Goal: Task Accomplishment & Management: Use online tool/utility

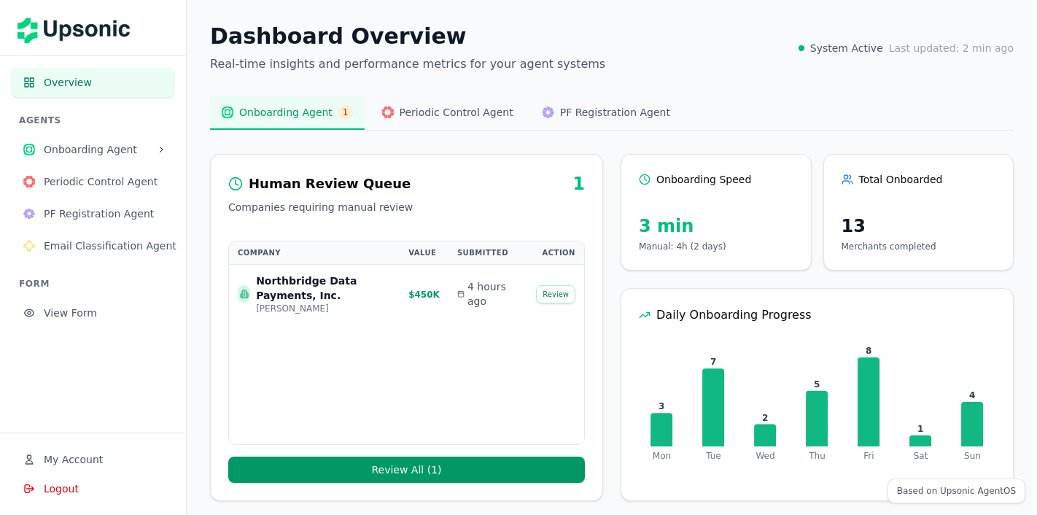
click at [775, 84] on div "Dashboard Overview Real-time insights and performance metrics for your agent sy…" at bounding box center [612, 262] width 851 height 525
click at [611, 57] on div "Dashboard Overview Real-time insights and performance metrics for your agent sy…" at bounding box center [612, 48] width 804 height 50
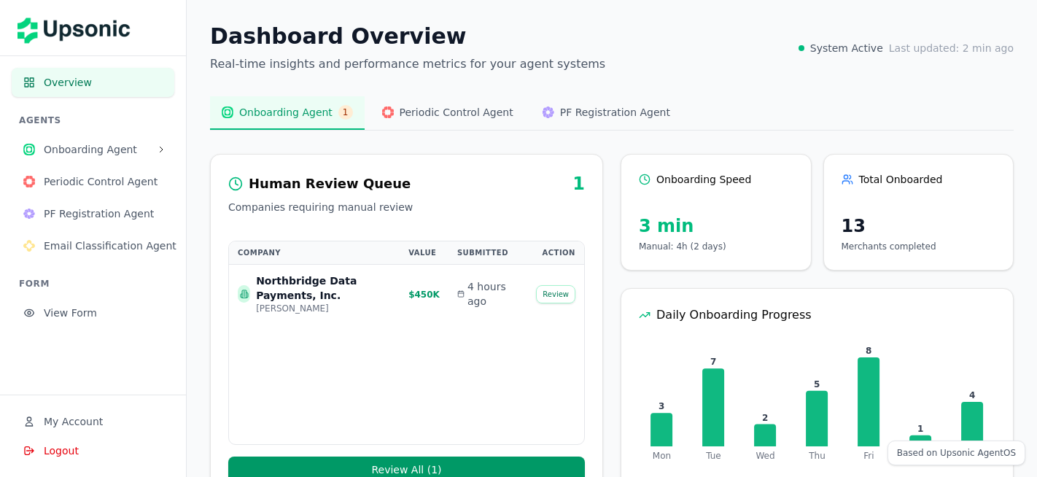
click at [107, 144] on span "Onboarding Agent" at bounding box center [97, 149] width 107 height 15
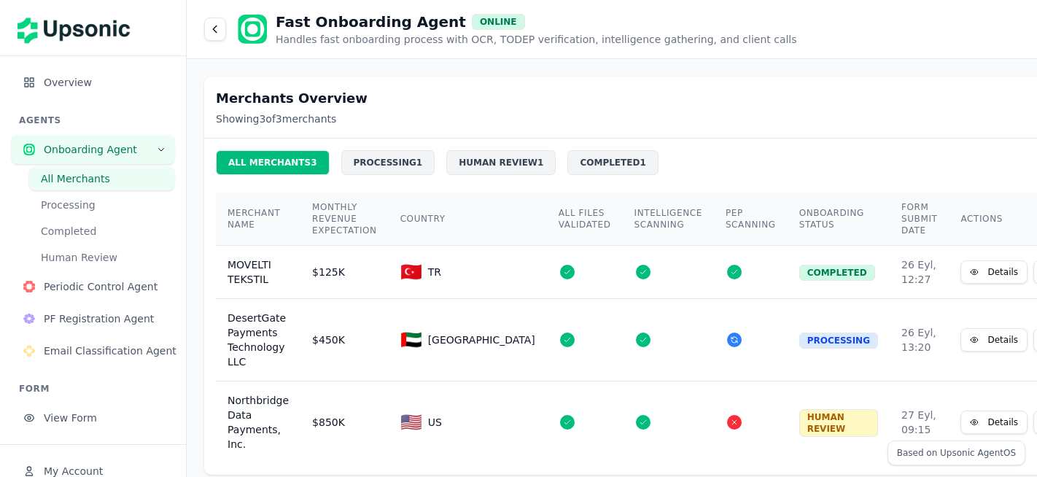
click at [961, 271] on button "Details" at bounding box center [994, 271] width 67 height 23
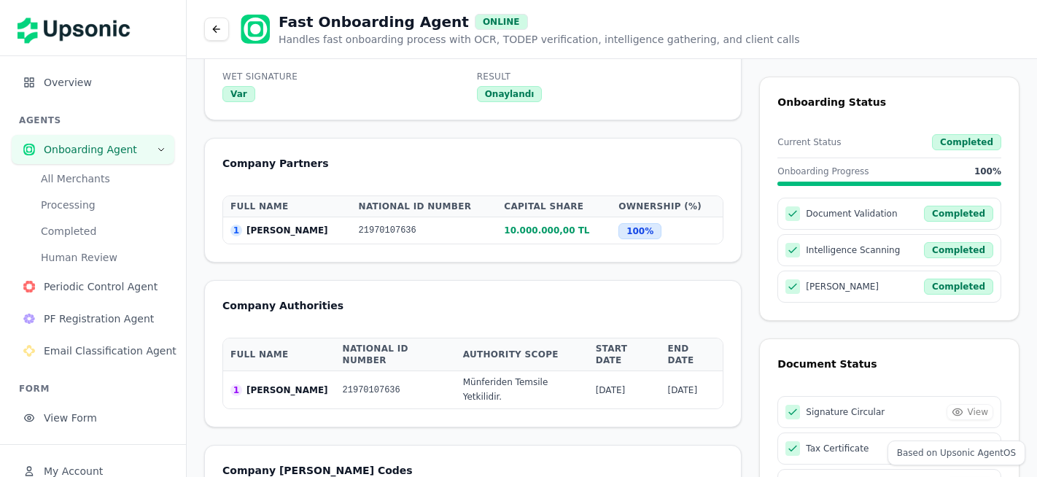
scroll to position [1601, 0]
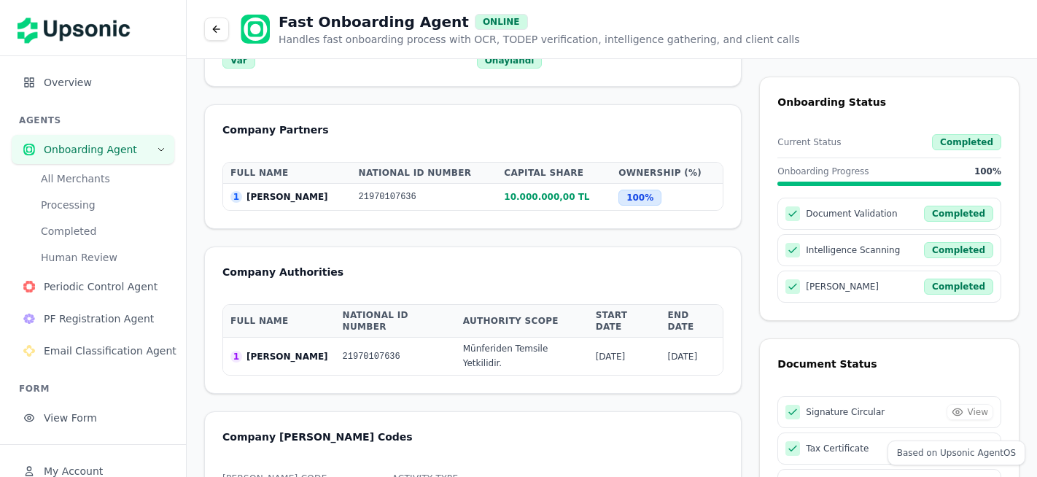
drag, startPoint x: 595, startPoint y: 314, endPoint x: 649, endPoint y: 312, distance: 54.7
click at [649, 338] on td "[DATE]" at bounding box center [625, 357] width 72 height 38
click at [718, 338] on td "[DATE]" at bounding box center [691, 357] width 63 height 38
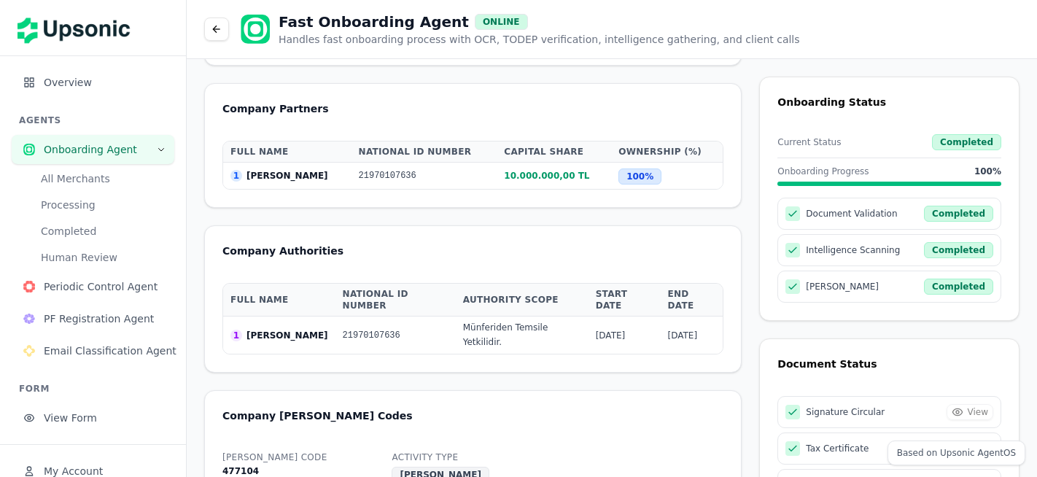
scroll to position [1619, 0]
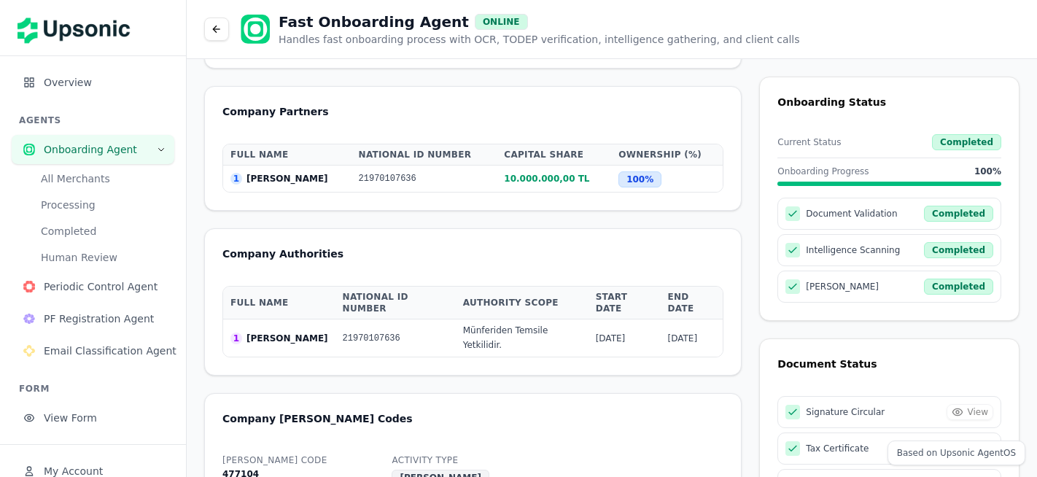
click at [215, 34] on icon at bounding box center [217, 29] width 12 height 12
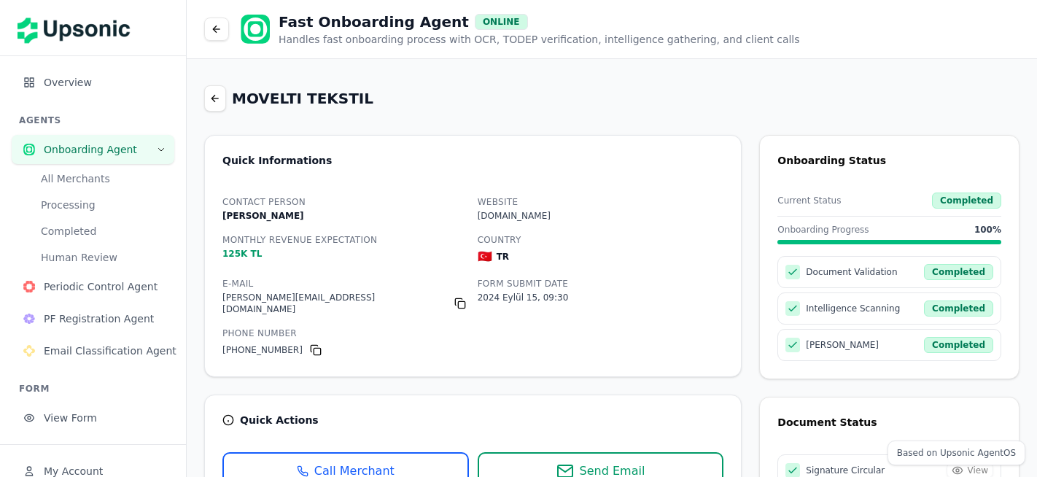
click at [141, 405] on button "View Form" at bounding box center [93, 417] width 163 height 29
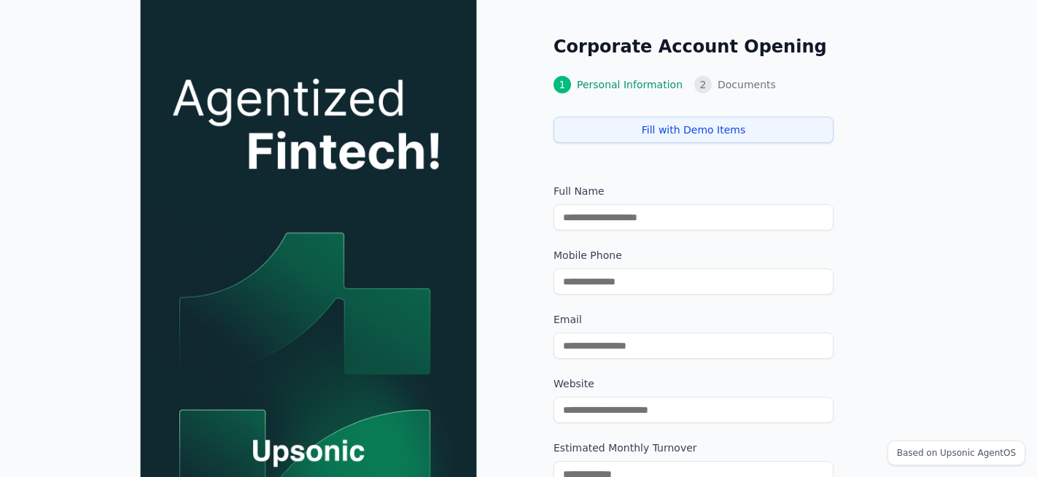
click at [533, 163] on div "Corporate Account Opening 1 Personal Information 2 Documents Fill with Demo Ite…" at bounding box center [778, 353] width 519 height 707
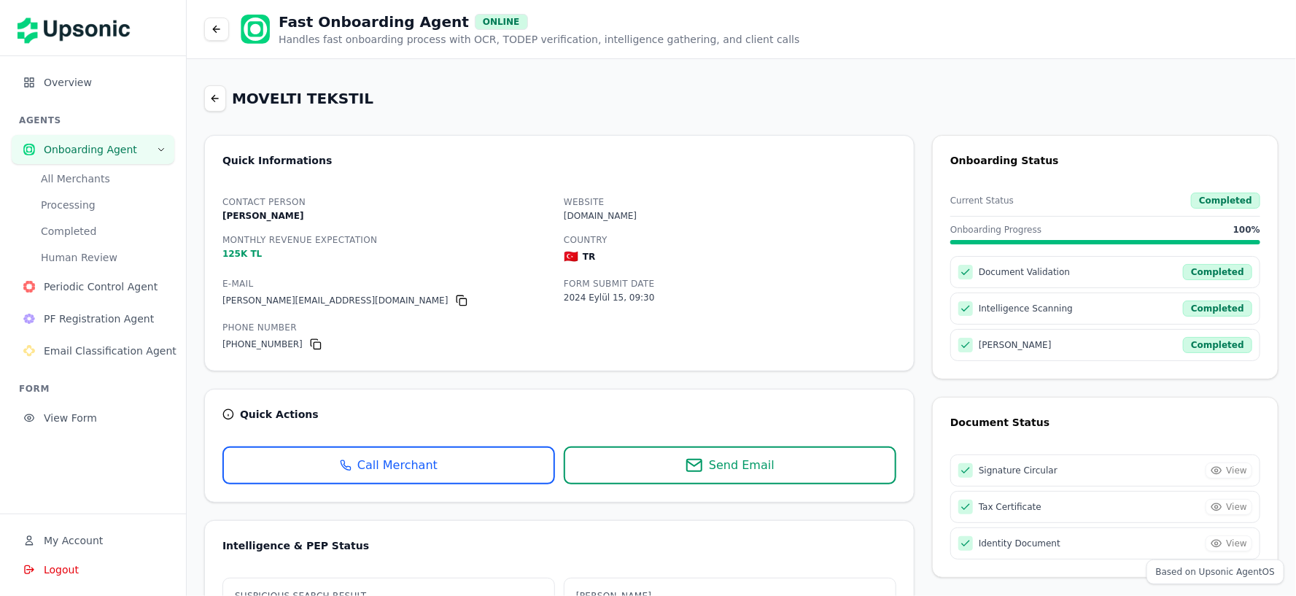
click at [82, 70] on button "Overview" at bounding box center [93, 82] width 163 height 29
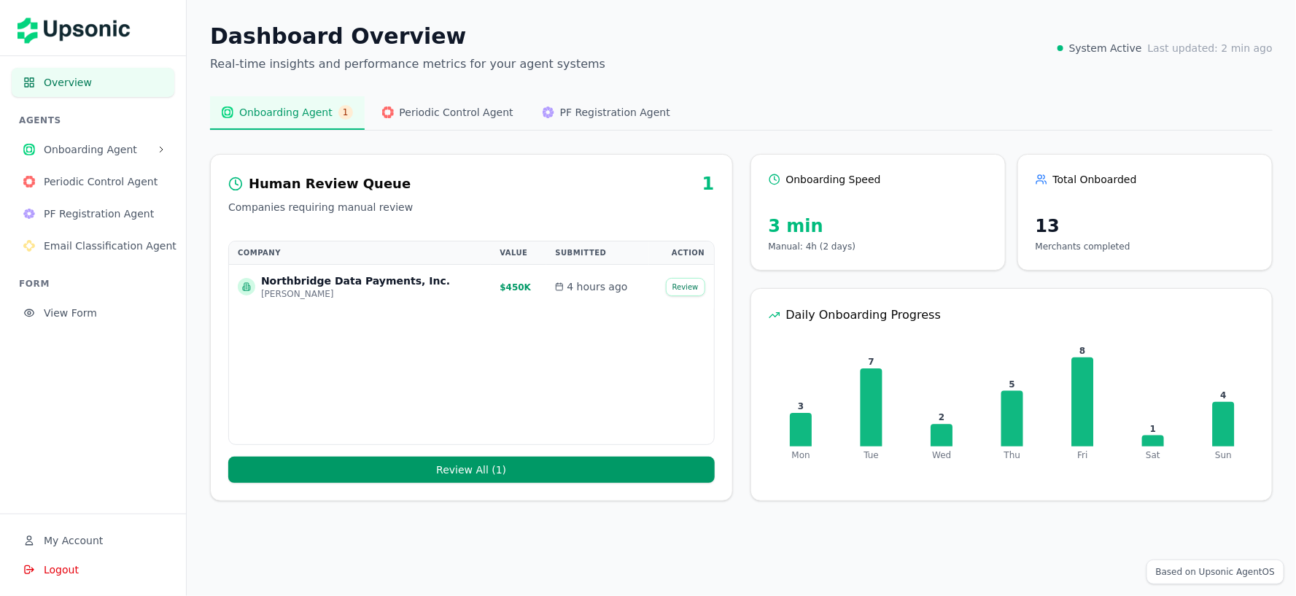
click at [403, 282] on div "Northbridge Data Payments, Inc." at bounding box center [355, 281] width 189 height 15
click at [685, 287] on button "Review" at bounding box center [685, 287] width 39 height 18
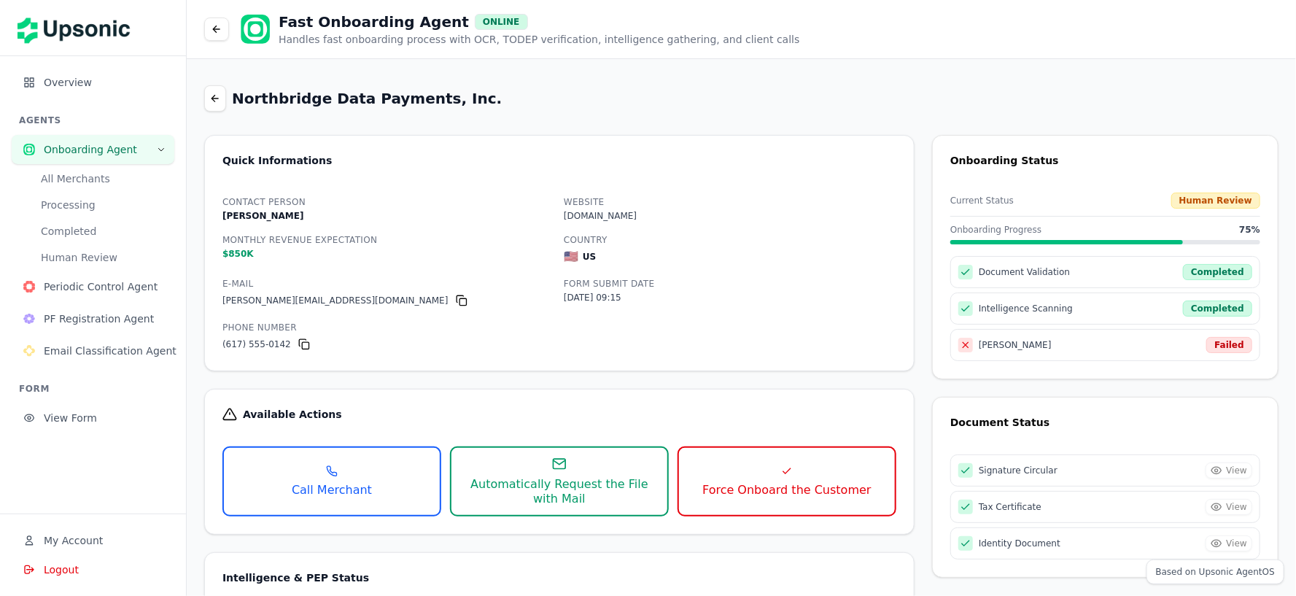
scroll to position [71, 0]
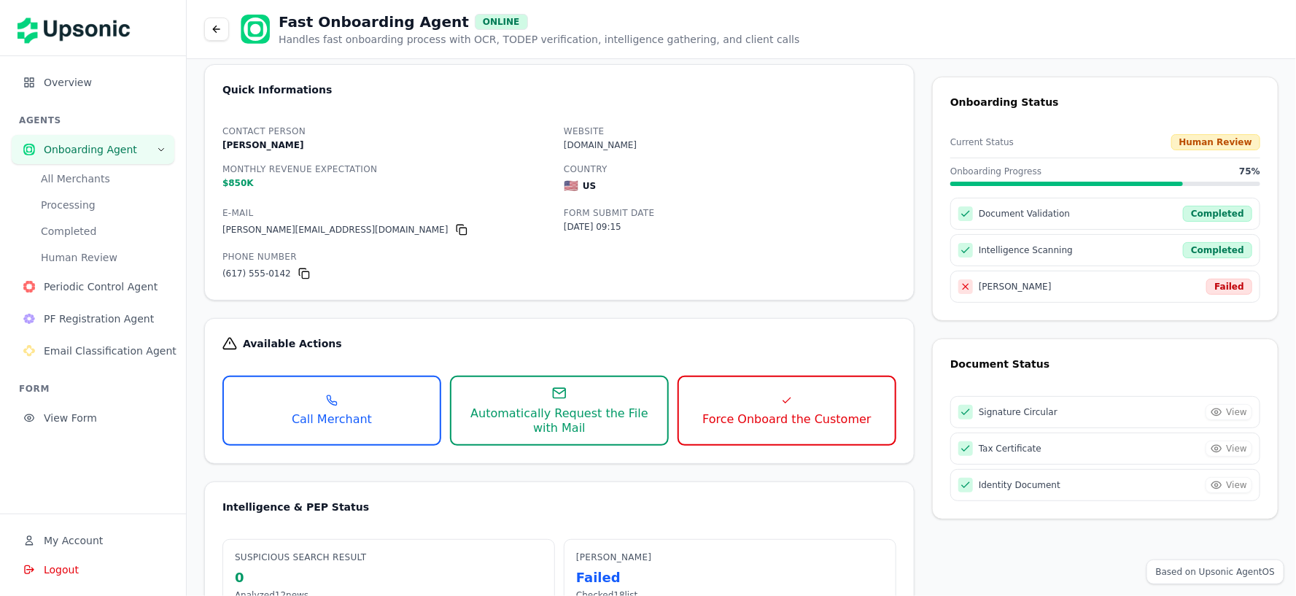
click at [355, 274] on div "(617) 555-0142" at bounding box center [388, 274] width 333 height 18
click at [113, 289] on span "Periodic Control Agent" at bounding box center [103, 286] width 119 height 15
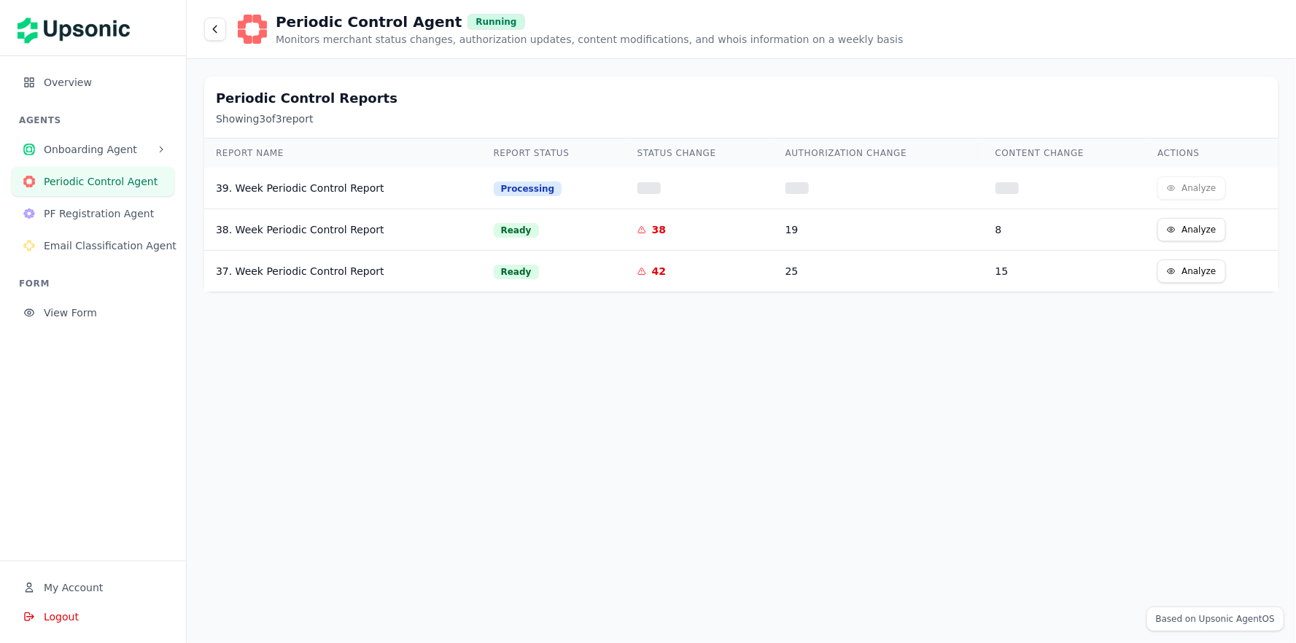
click at [1037, 229] on button "Analyze" at bounding box center [1192, 229] width 68 height 23
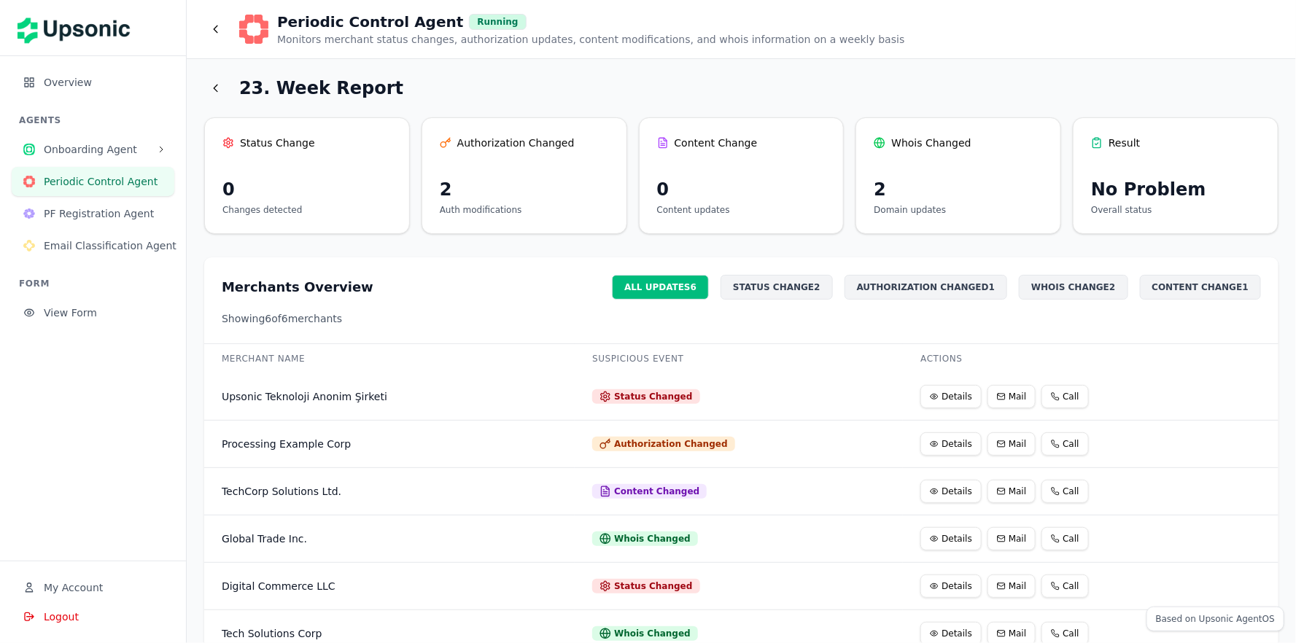
click at [215, 89] on icon at bounding box center [216, 88] width 4 height 7
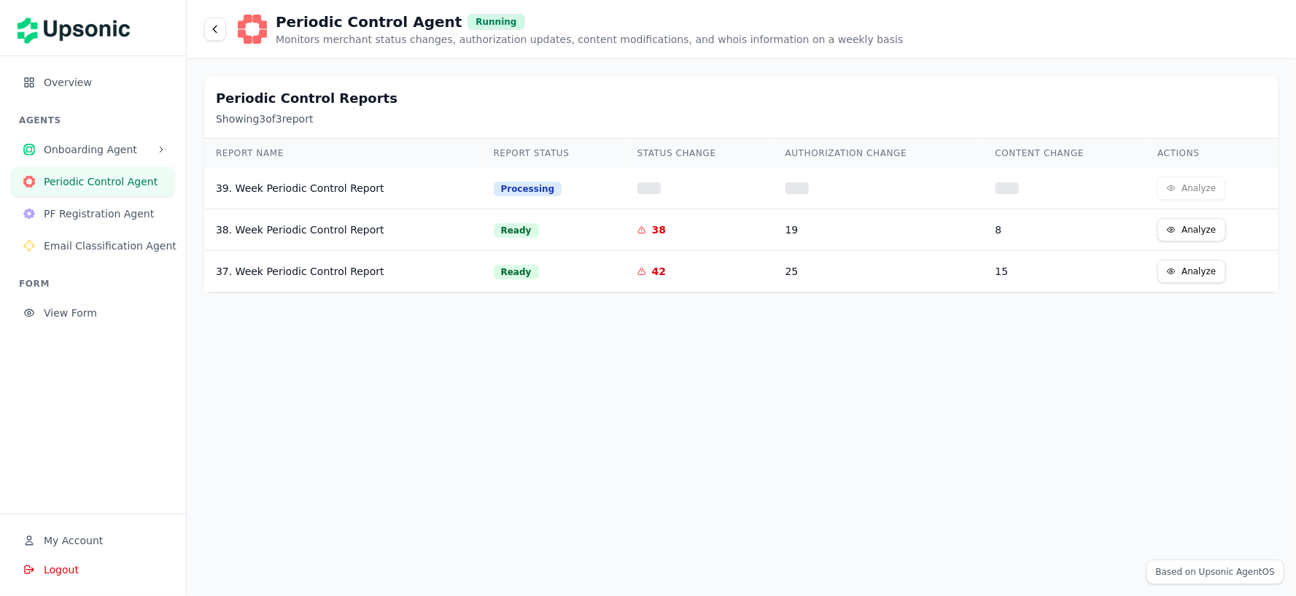
click at [295, 185] on div "39. Week Periodic Control Report" at bounding box center [343, 188] width 255 height 15
click at [568, 93] on h2 "Periodic Control Reports" at bounding box center [741, 98] width 1051 height 20
click at [1037, 228] on button "Analyze" at bounding box center [1192, 229] width 68 height 23
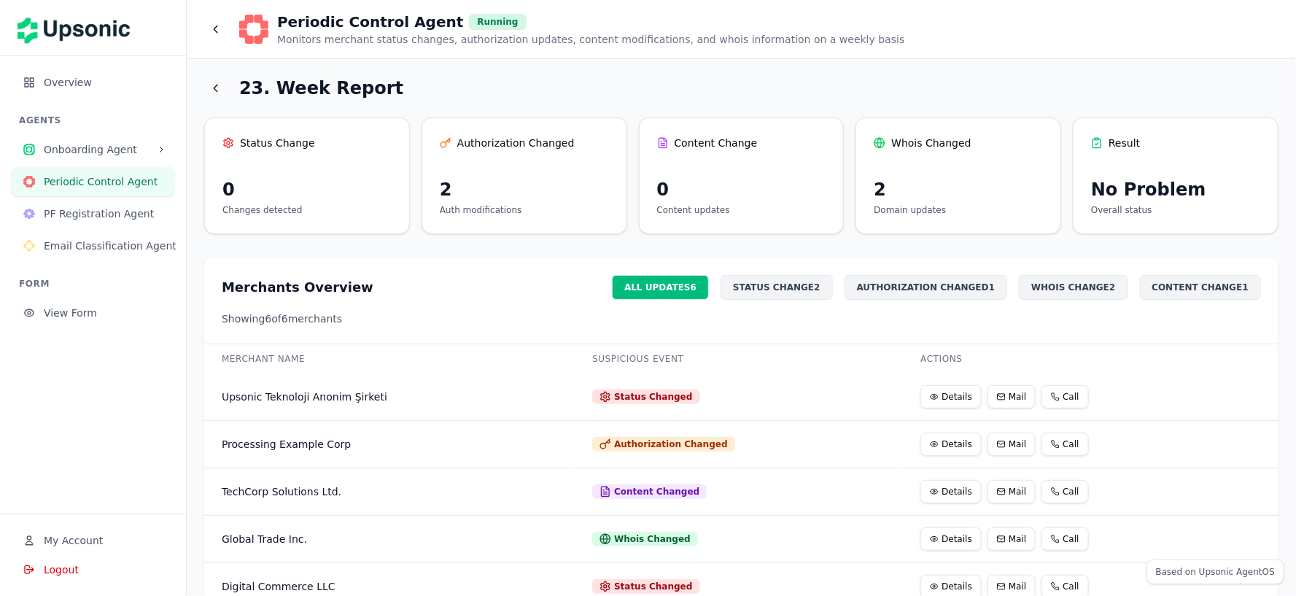
click at [834, 382] on td "Status Changed" at bounding box center [739, 397] width 328 height 47
click at [951, 392] on button "Details" at bounding box center [951, 396] width 61 height 23
click at [214, 89] on icon at bounding box center [216, 88] width 12 height 12
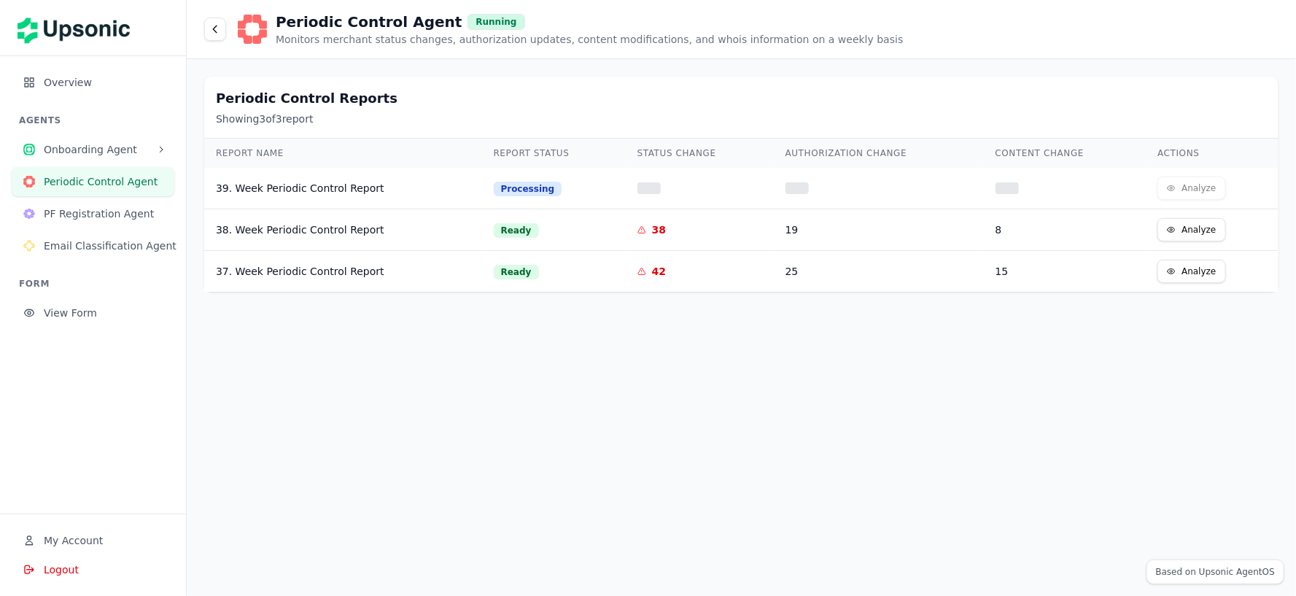
click at [1037, 228] on button "Analyze" at bounding box center [1192, 229] width 68 height 23
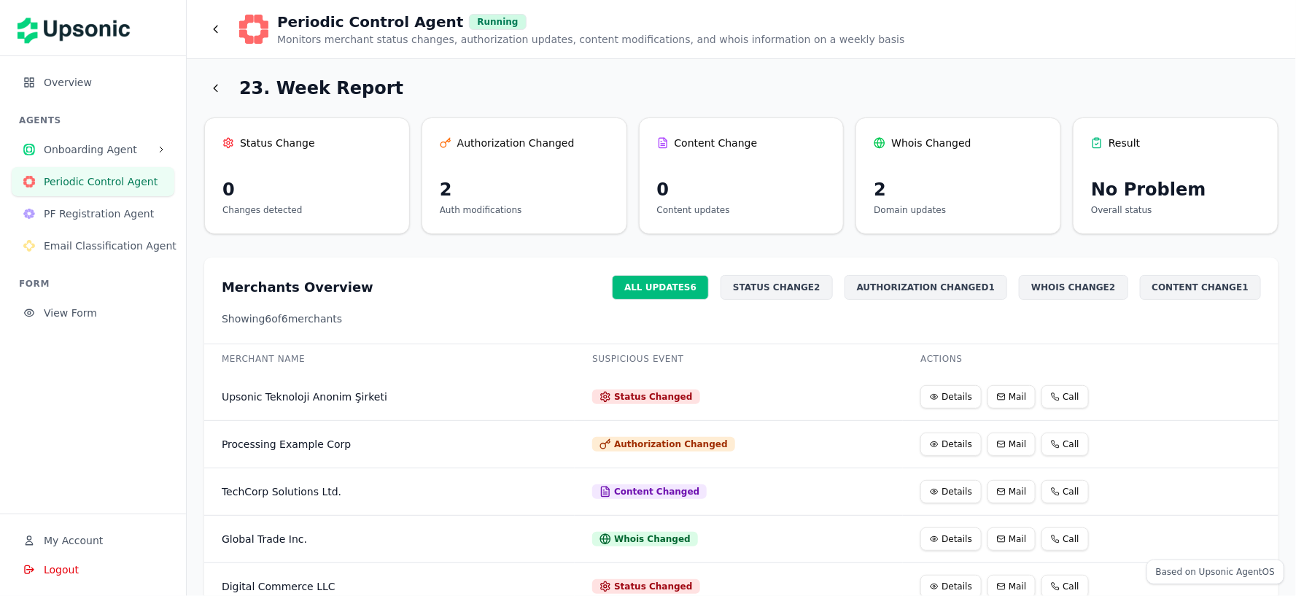
click at [816, 286] on div "STATUS CHANGE 2" at bounding box center [777, 287] width 112 height 25
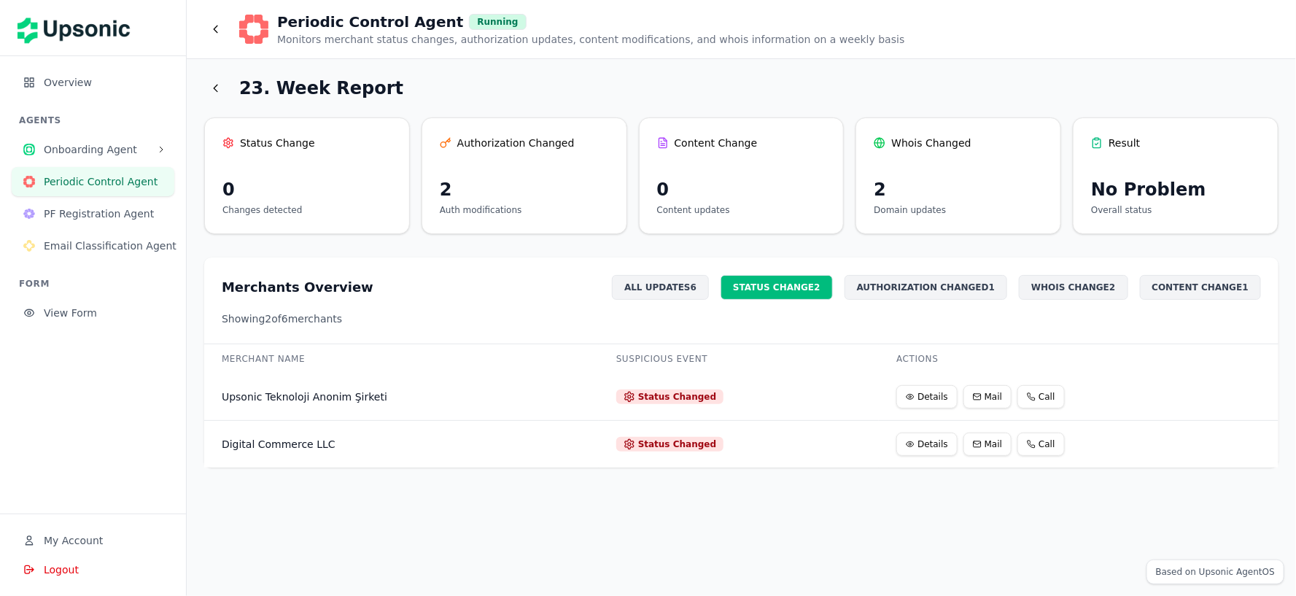
click at [910, 281] on div "AUTHORIZATION CHANGED 1" at bounding box center [926, 287] width 163 height 25
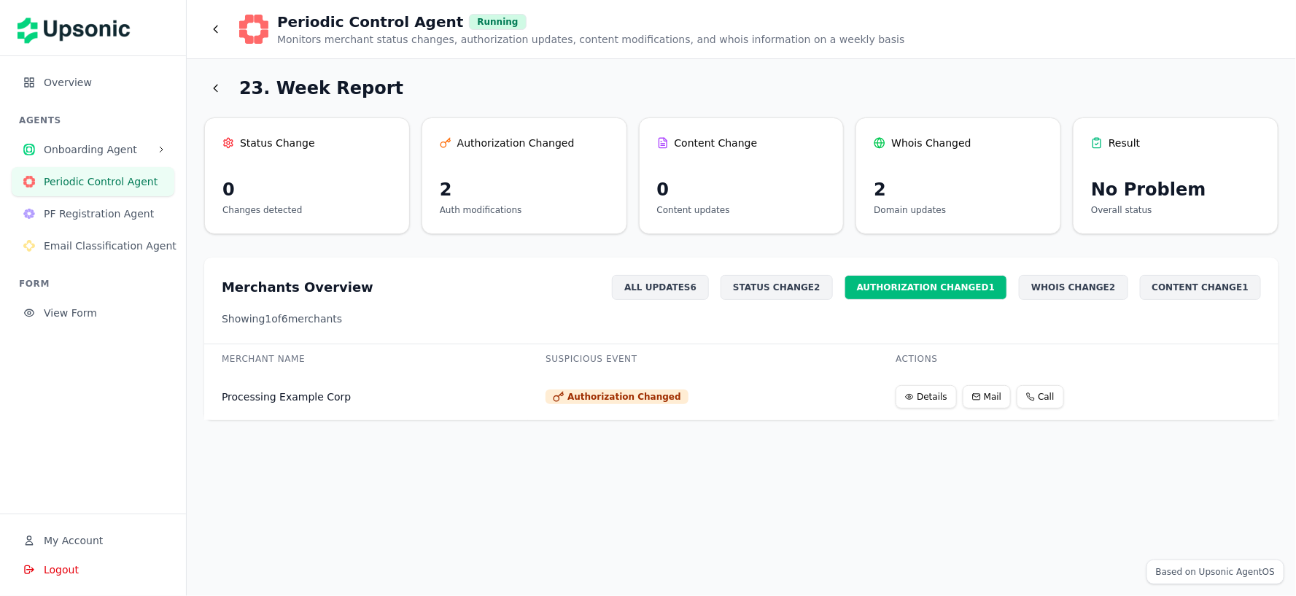
click at [1037, 290] on div "WHOIS CHANGE 2" at bounding box center [1073, 287] width 109 height 25
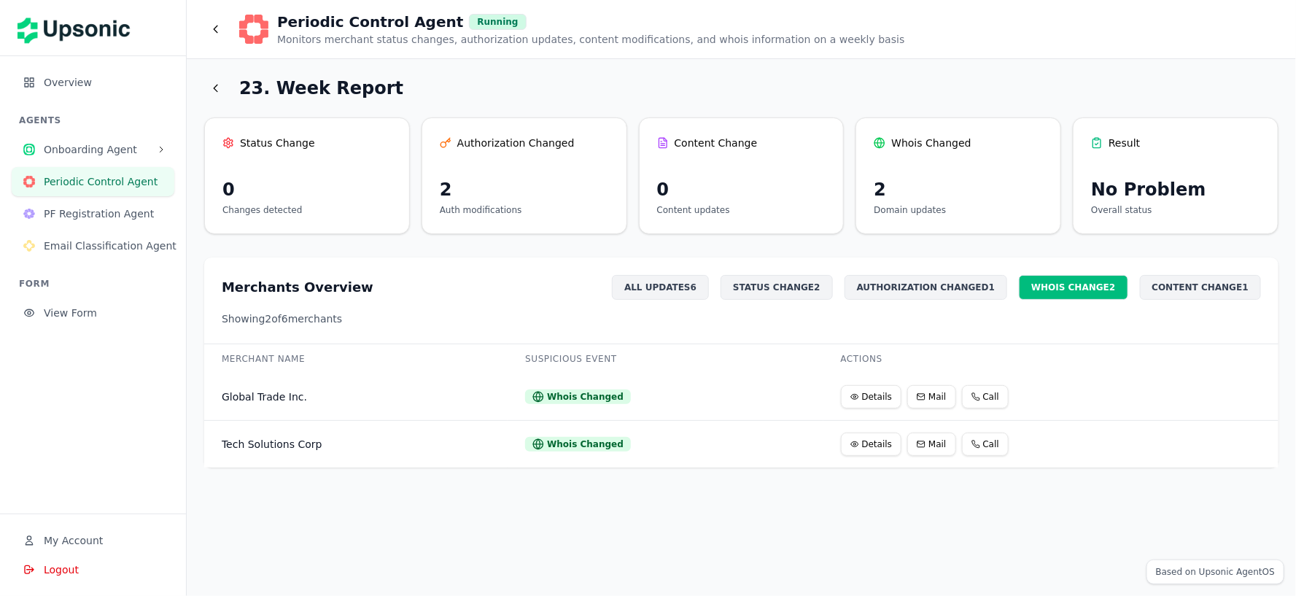
click at [872, 398] on button "Details" at bounding box center [871, 396] width 61 height 23
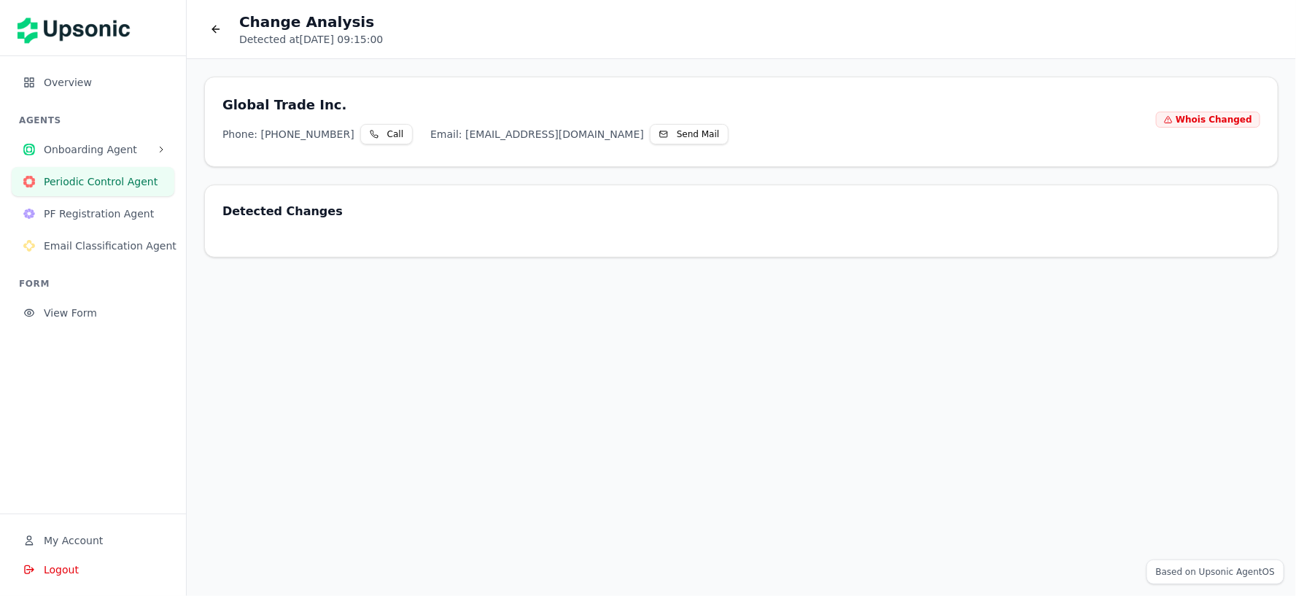
click at [219, 36] on button at bounding box center [215, 29] width 23 height 23
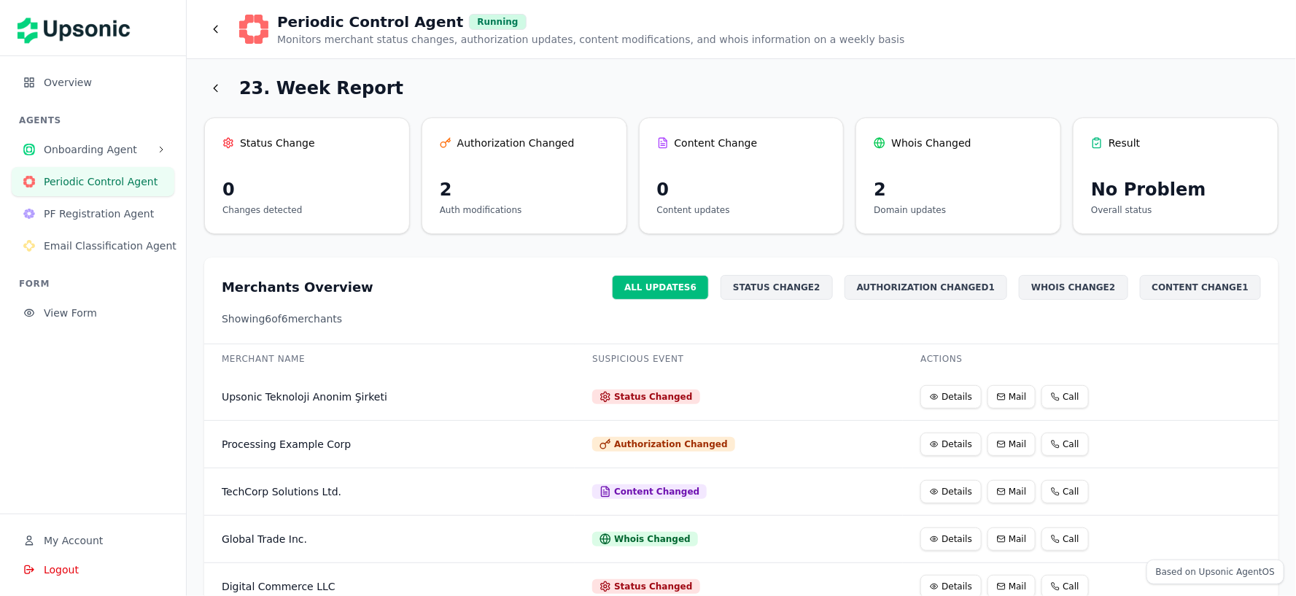
click at [797, 287] on div "STATUS CHANGE 2" at bounding box center [777, 287] width 112 height 25
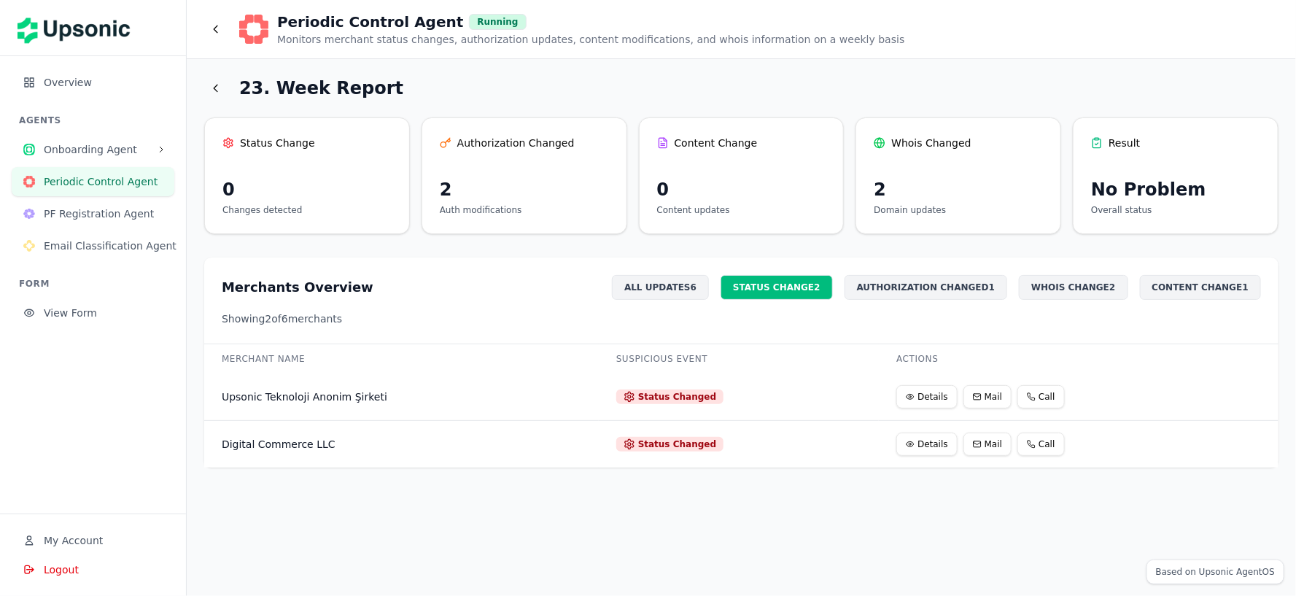
click at [1037, 292] on div "CONTENT CHANGE 1" at bounding box center [1200, 287] width 121 height 25
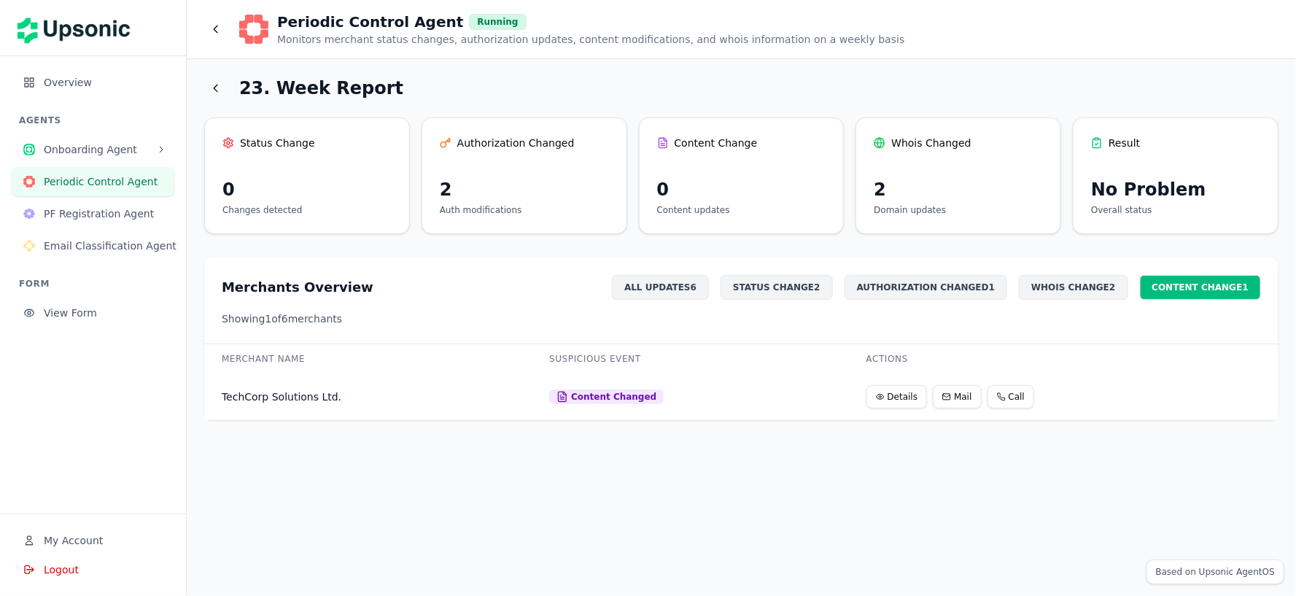
click at [596, 395] on div "Content Changed" at bounding box center [606, 397] width 115 height 15
click at [886, 394] on button "Details" at bounding box center [897, 396] width 61 height 23
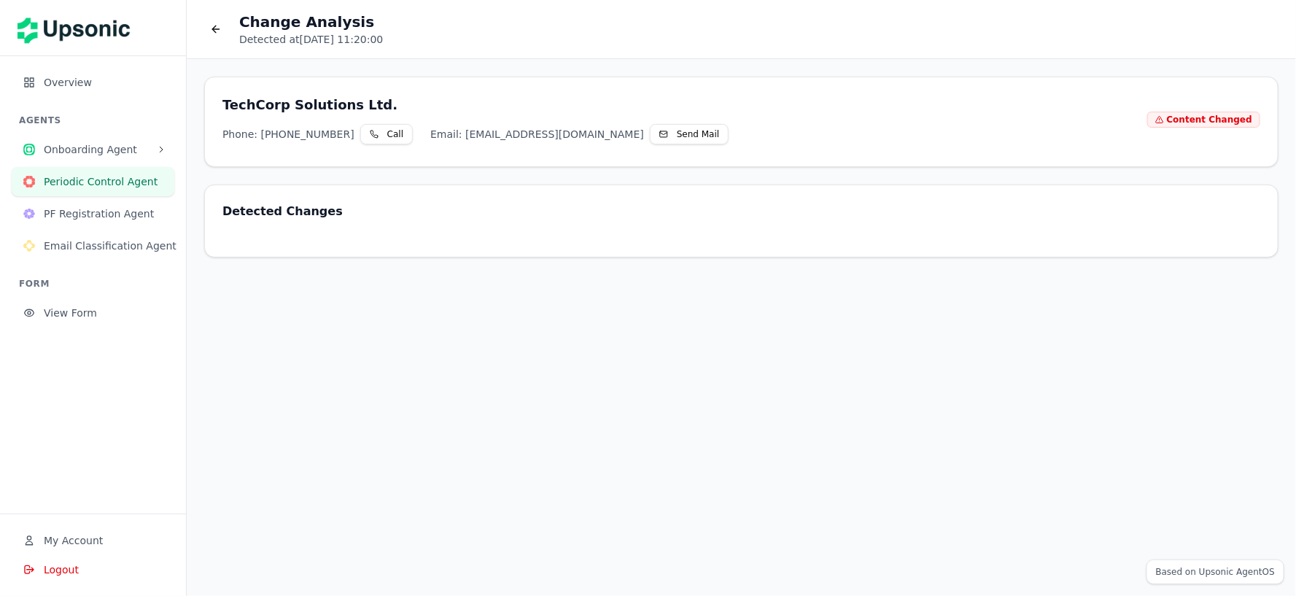
click at [206, 28] on button at bounding box center [215, 29] width 23 height 23
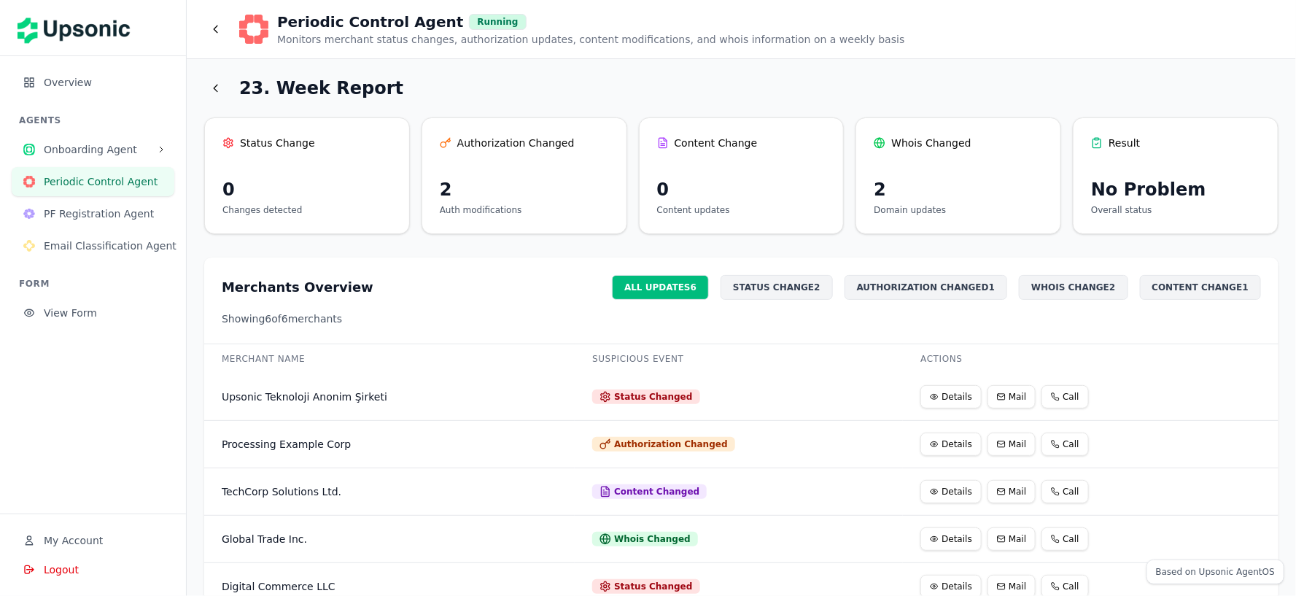
click at [215, 83] on icon at bounding box center [216, 88] width 12 height 12
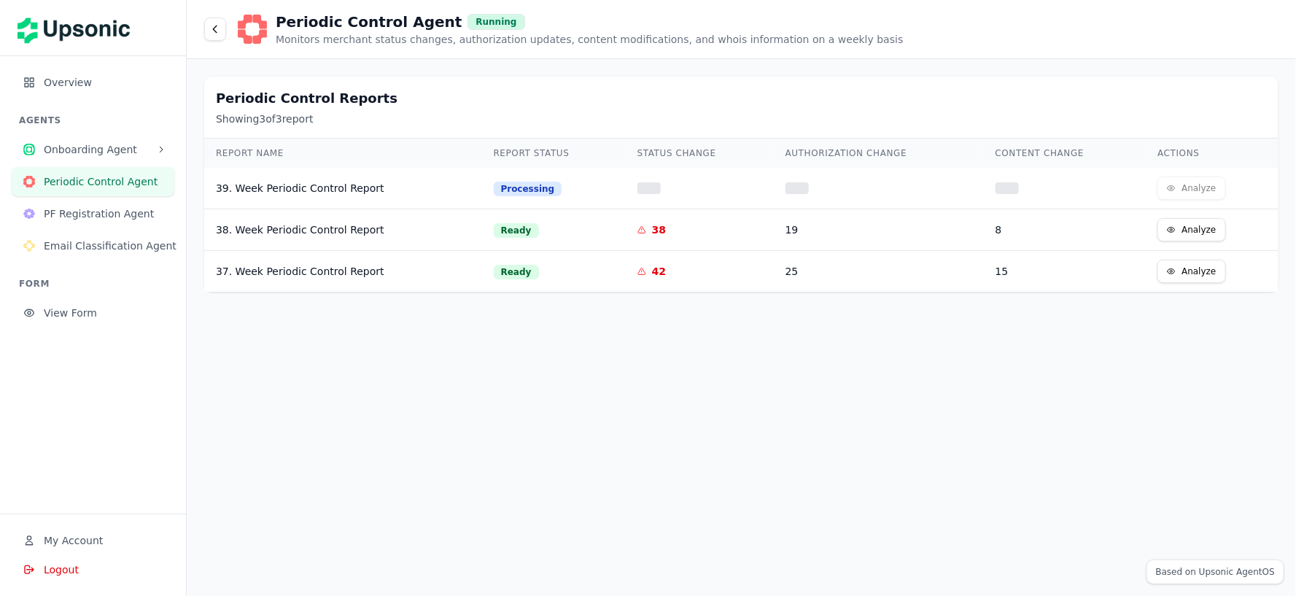
click at [87, 142] on span "Onboarding Agent" at bounding box center [97, 149] width 107 height 15
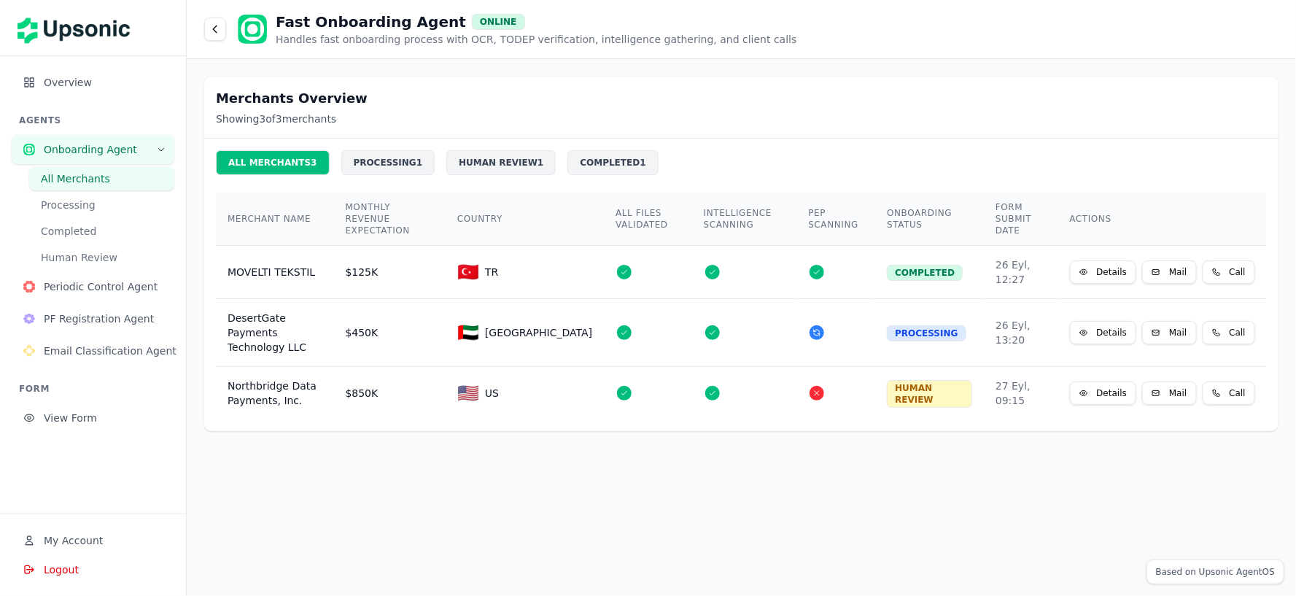
click at [371, 109] on div "Merchants Overview Showing 3 of 3 merchants" at bounding box center [741, 108] width 1075 height 62
